Goal: Task Accomplishment & Management: Manage account settings

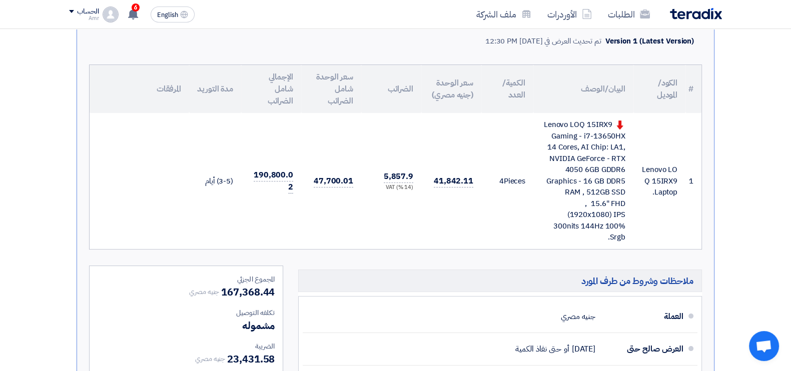
scroll to position [108, 0]
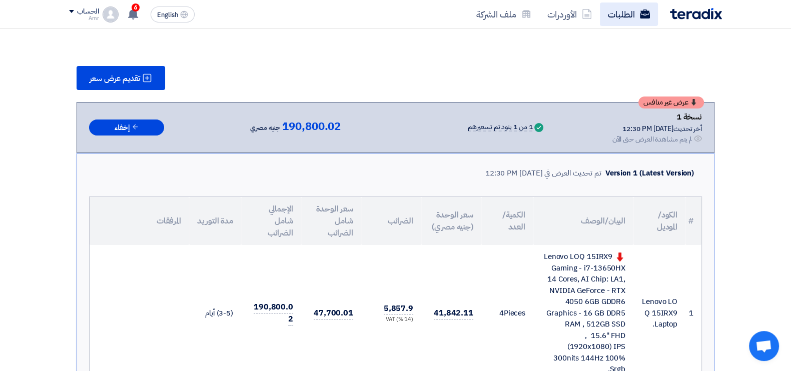
click at [630, 9] on link "الطلبات" at bounding box center [629, 15] width 58 height 24
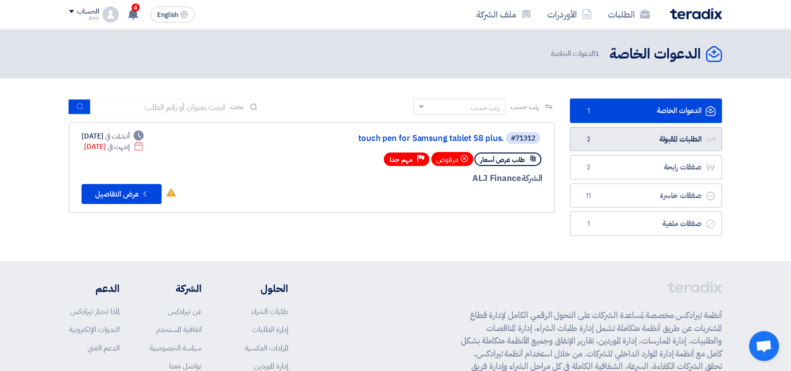
click at [661, 140] on link "الطلبات المقبولة الطلبات المقبولة 2" at bounding box center [646, 139] width 152 height 25
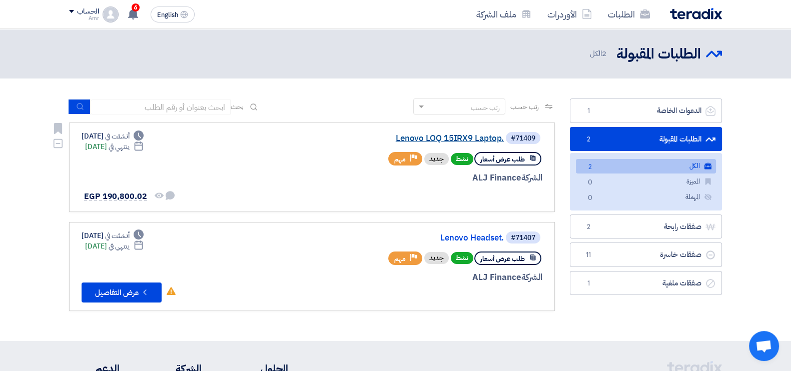
click at [425, 138] on link "Lenovo LOQ 15IRX9 Laptop." at bounding box center [404, 138] width 200 height 9
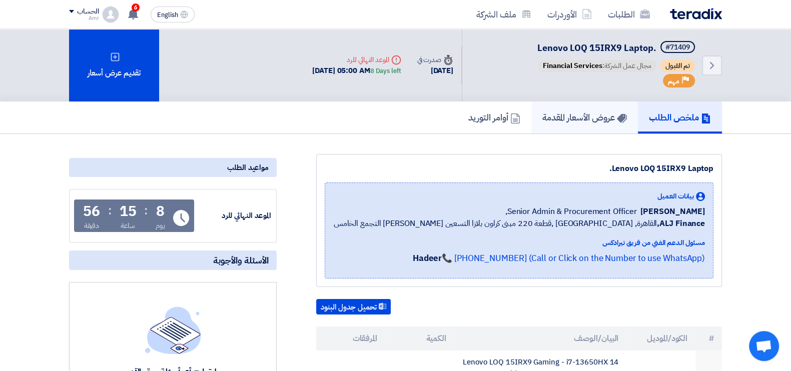
click at [565, 116] on h5 "عروض الأسعار المقدمة" at bounding box center [585, 118] width 85 height 12
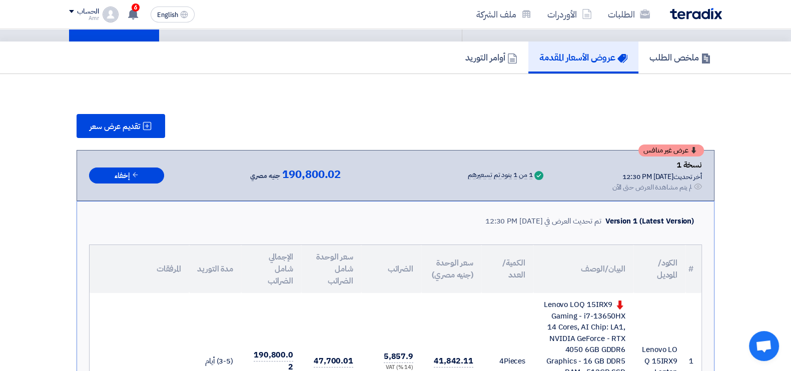
scroll to position [56, 0]
